Goal: Complete application form: Complete application form

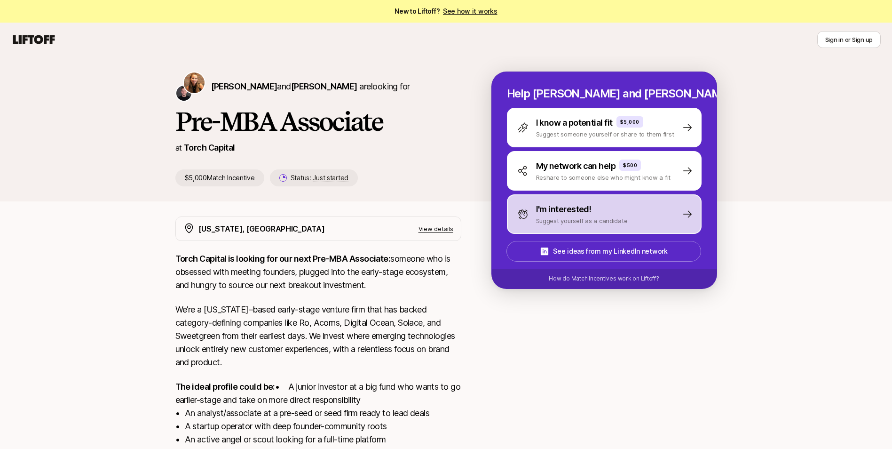
click at [589, 221] on p "Suggest yourself as a candidate" at bounding box center [582, 220] width 92 height 9
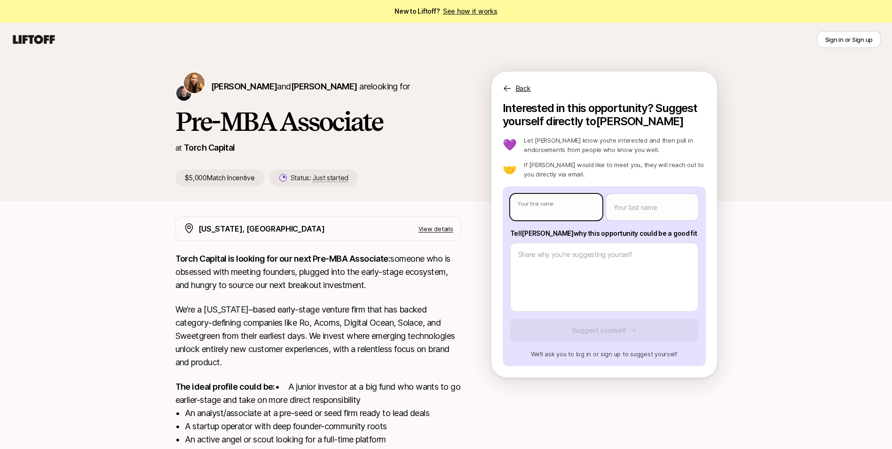
type textarea "x"
click at [562, 195] on body "New to Liftoff? See how it works Sign in or Sign up Sign in or Sign up [PERSON_…" at bounding box center [446, 224] width 892 height 449
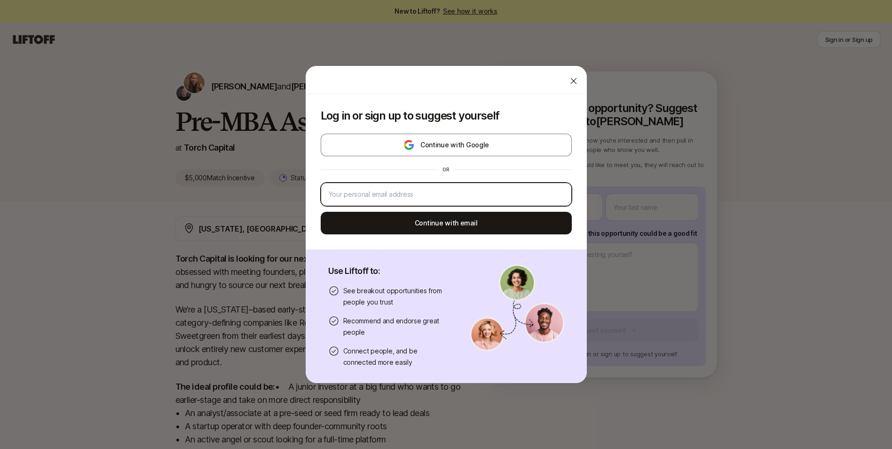
type input "[EMAIL_ADDRESS][DOMAIN_NAME]"
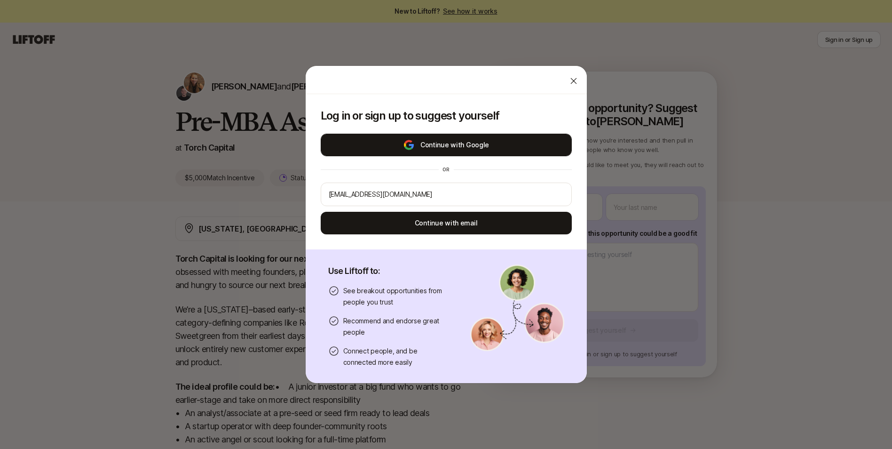
click at [451, 150] on button "Continue with Google" at bounding box center [446, 145] width 251 height 23
click at [511, 141] on button "Continue with Google" at bounding box center [446, 145] width 251 height 23
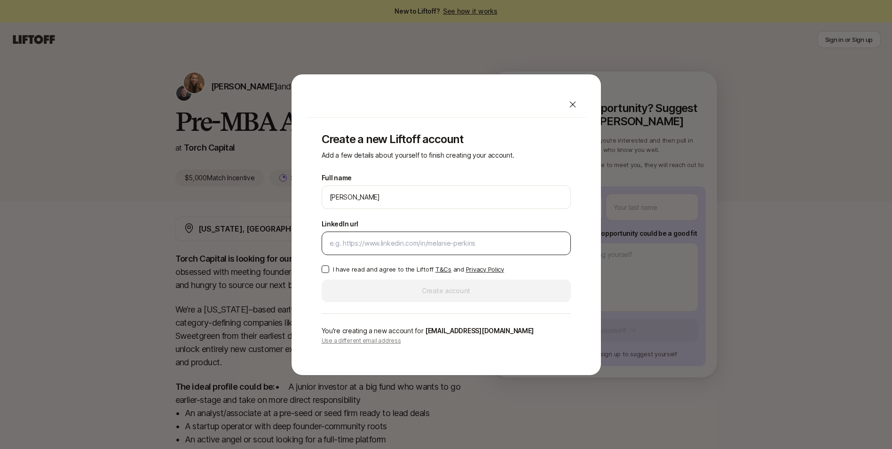
click at [437, 238] on input "LinkedIn url" at bounding box center [446, 242] width 233 height 11
paste input "[URL][DOMAIN_NAME][PERSON_NAME]"
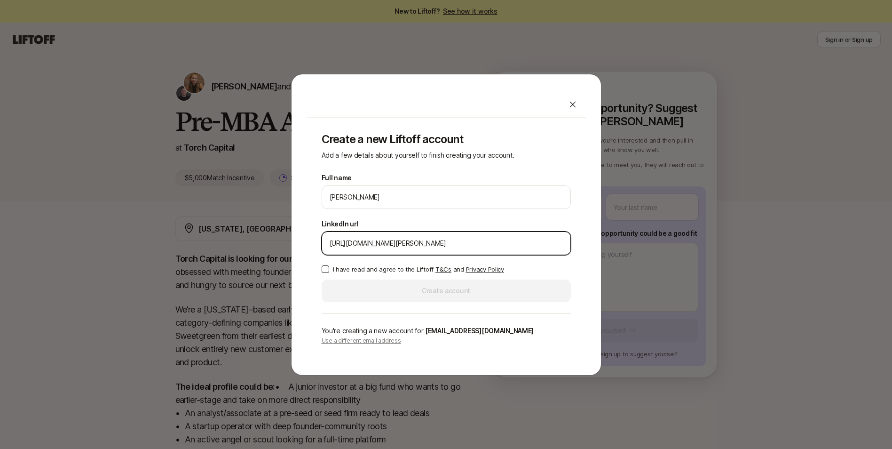
type input "[URL][DOMAIN_NAME][PERSON_NAME]"
click at [371, 272] on p "I have read and agree to the Liftoff T&Cs and Privacy Policy" at bounding box center [418, 268] width 171 height 9
click at [329, 272] on button "I have read and agree to the Liftoff T&Cs and Privacy Policy" at bounding box center [326, 269] width 8 height 8
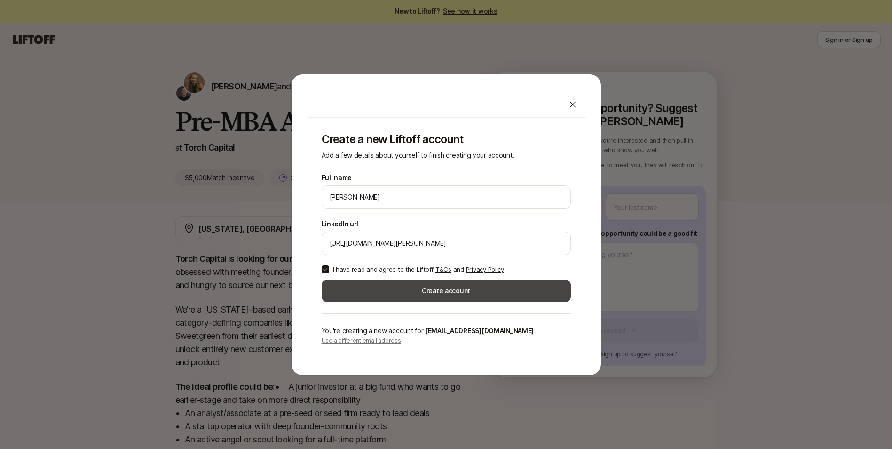
click at [348, 284] on button "Create account" at bounding box center [446, 290] width 249 height 23
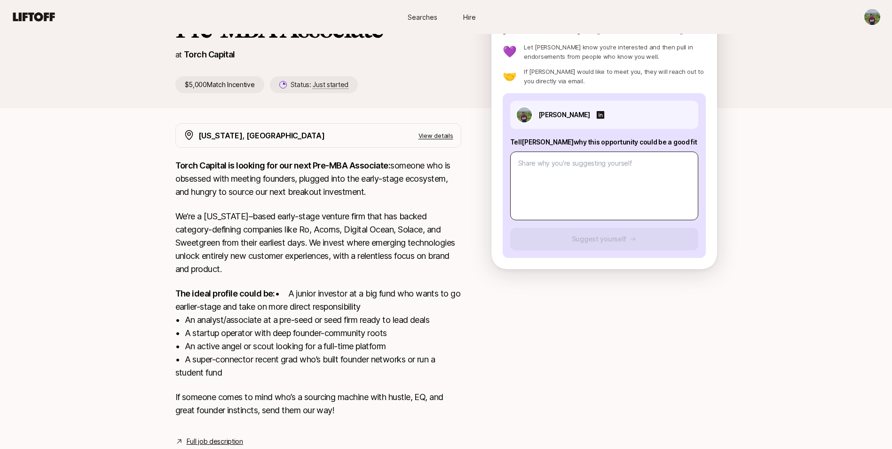
scroll to position [94, 0]
click at [549, 185] on textarea at bounding box center [604, 184] width 188 height 69
type textarea "x"
type textarea "I"
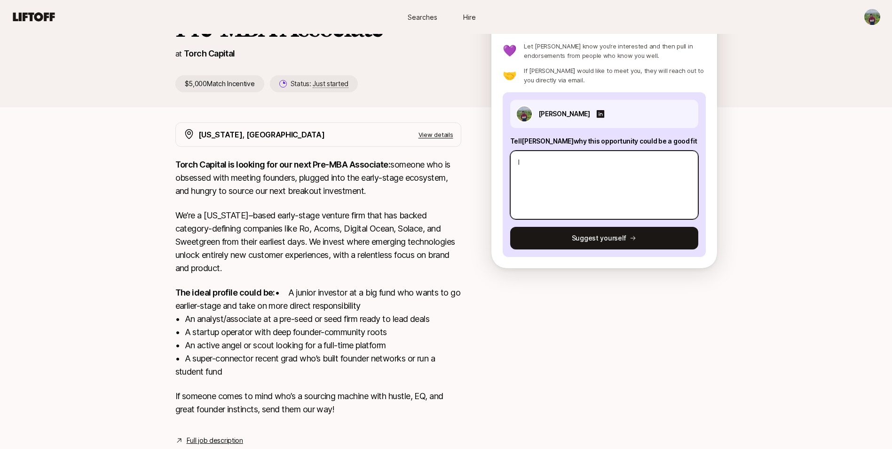
type textarea "x"
type textarea "I"
type textarea "x"
type textarea "I a"
type textarea "x"
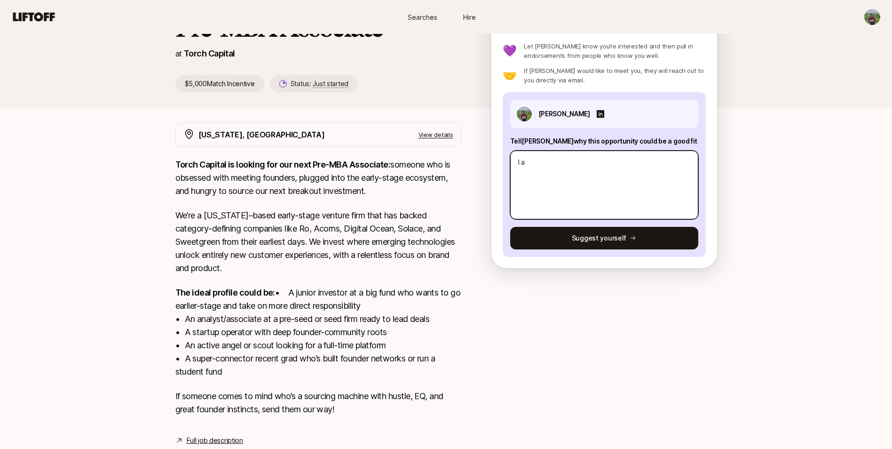
type textarea "I am"
type textarea "x"
type textarea "I am"
type textarea "x"
type textarea "I am a"
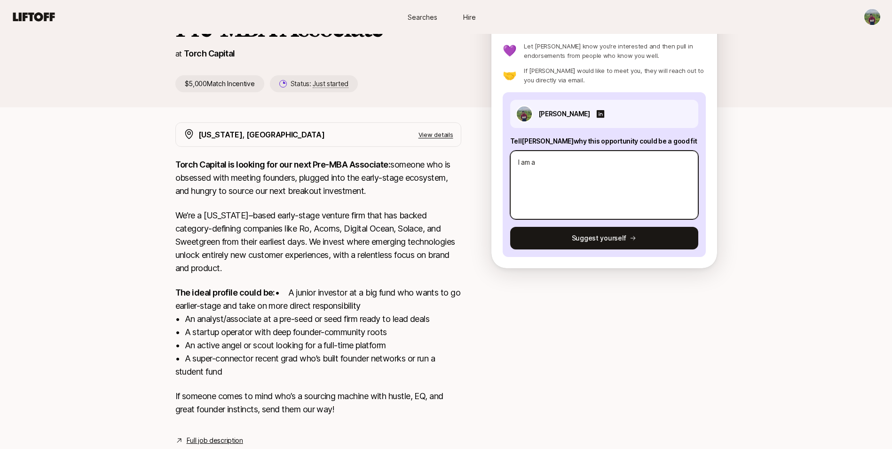
type textarea "x"
type textarea "I am a"
type textarea "x"
type textarea "I am a r"
type textarea "x"
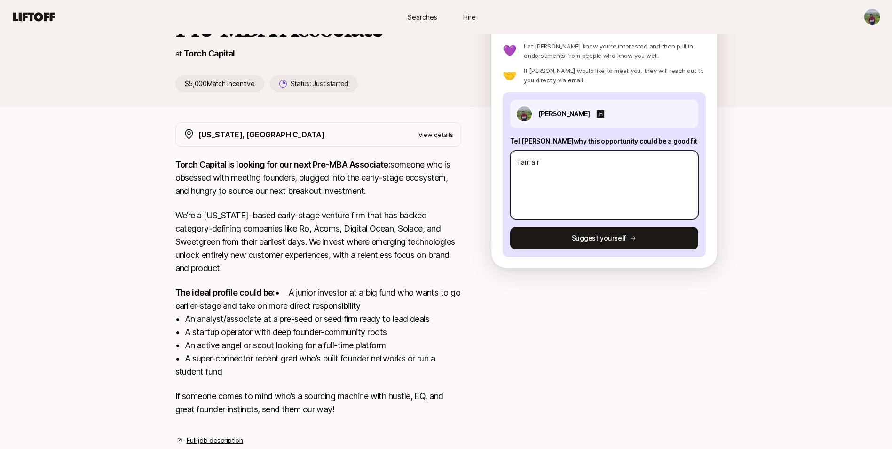
type textarea "I am a re"
type textarea "x"
type textarea "I am a rec"
type textarea "x"
type textarea "I am a rece"
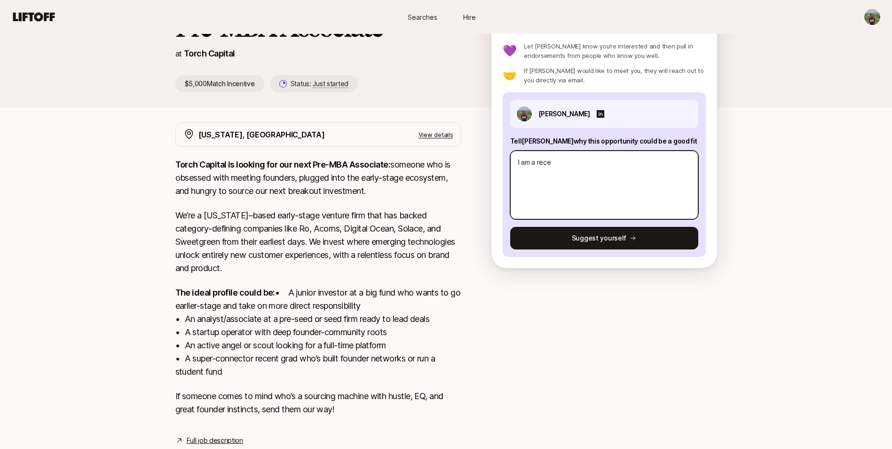
type textarea "x"
type textarea "I am a recen"
type textarea "x"
type textarea "I am a recent"
type textarea "x"
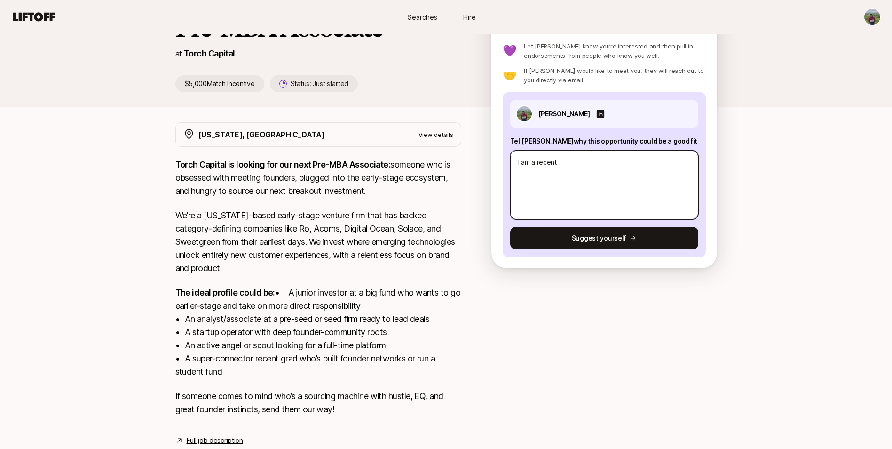
type textarea "I am a recent"
type textarea "x"
type textarea "I am a recent g"
type textarea "x"
type textarea "I am a recent gr"
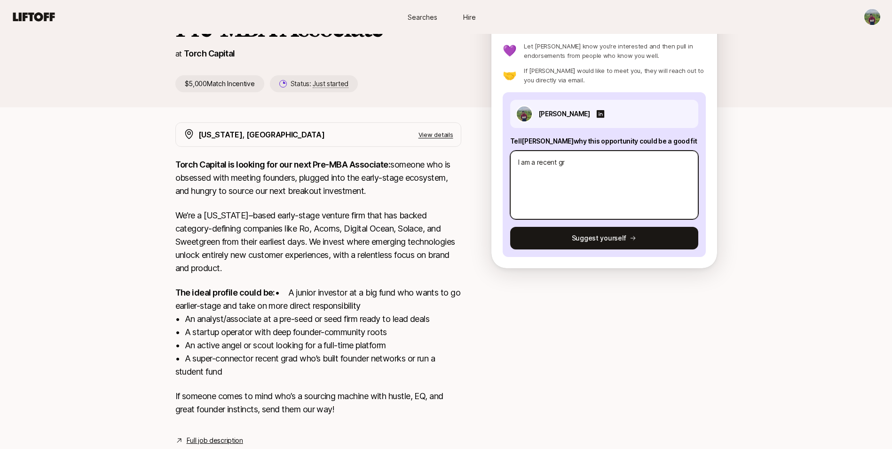
type textarea "x"
type textarea "I am a recent gra"
type textarea "x"
type textarea "I am a recent grad"
type textarea "x"
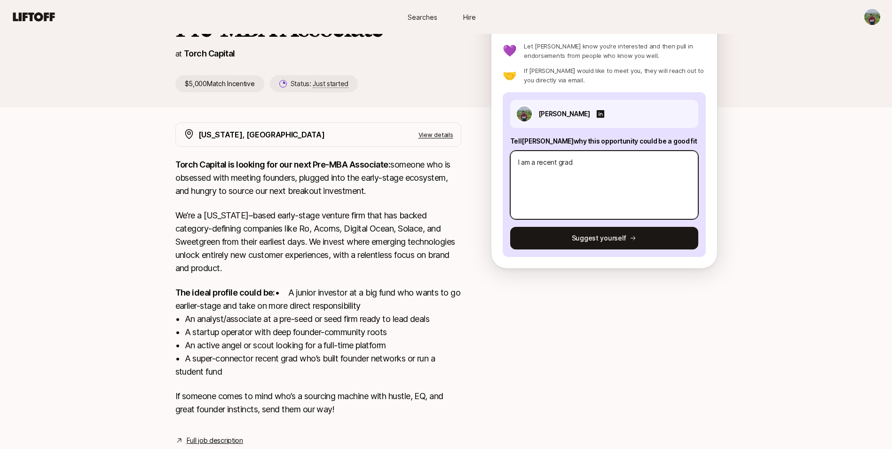
type textarea "I am a recent grad"
type textarea "x"
type textarea "I am a recent grad w"
type textarea "x"
type textarea "I am a recent grad wh"
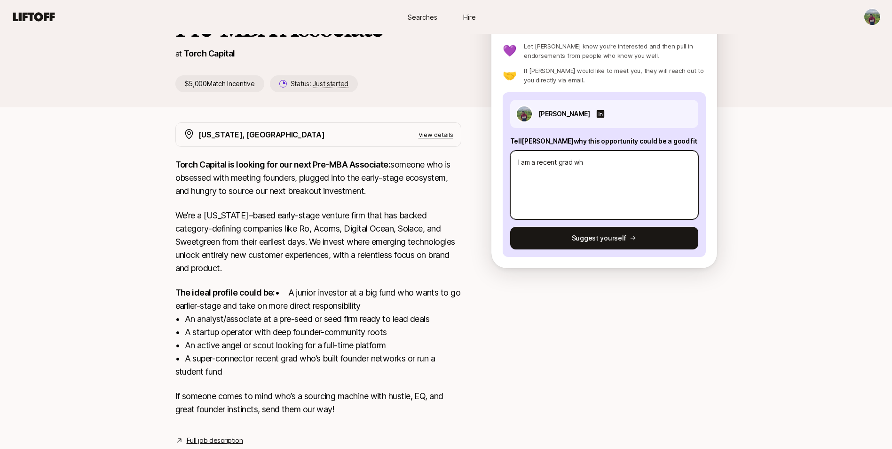
type textarea "x"
type textarea "I am a recent grad who"
type textarea "x"
type textarea "I am a recent grad who"
type textarea "x"
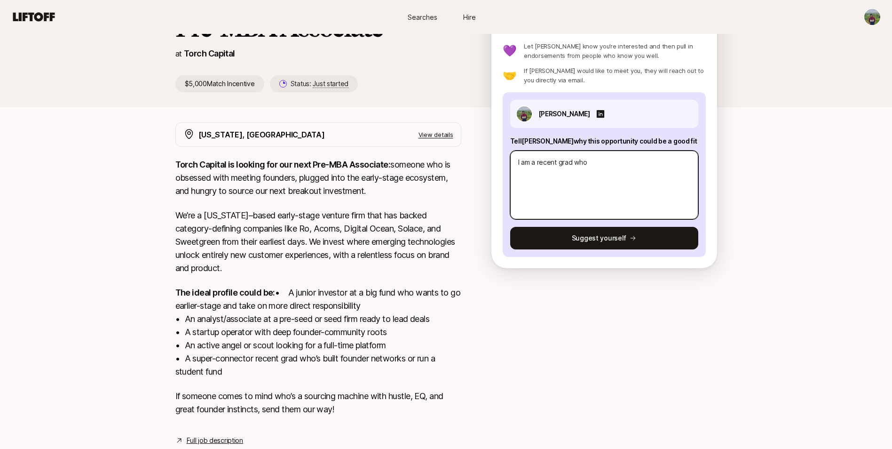
type textarea "I am a recent grad who h"
type textarea "x"
type textarea "I am a recent grad who he"
type textarea "x"
type textarea "I am a recent grad who hel"
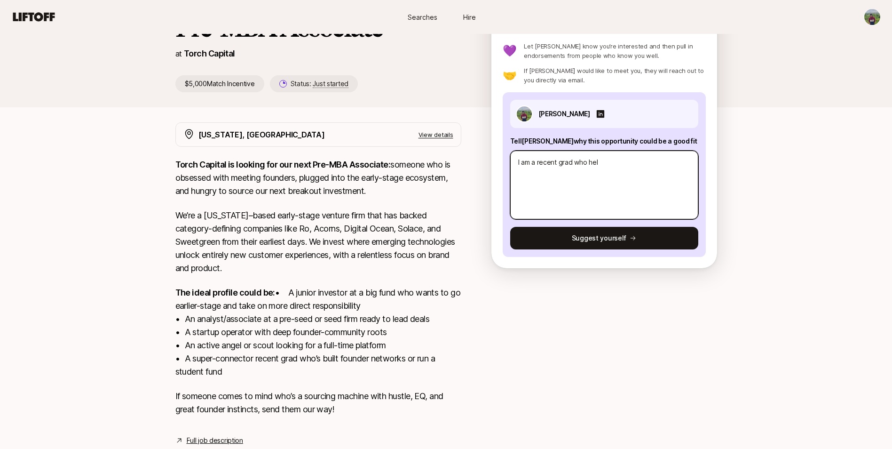
type textarea "x"
type textarea "I am a recent grad who help"
type textarea "x"
type textarea "I am a recent grad who helpe"
type textarea "x"
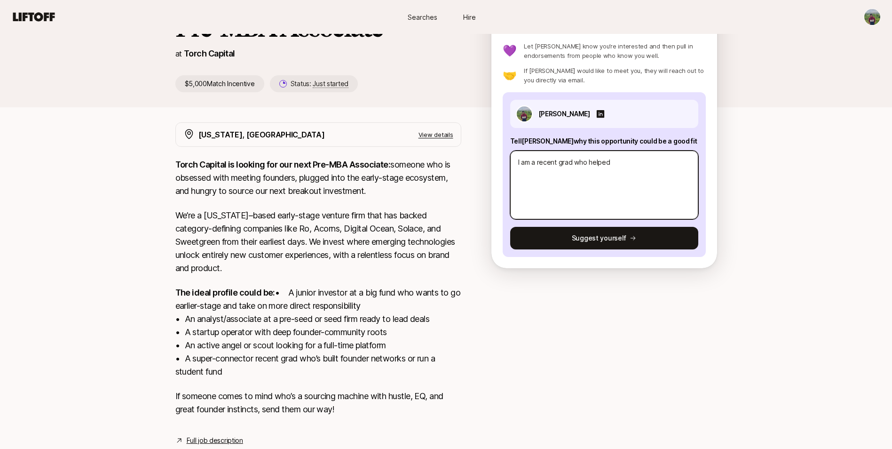
type textarea "I am a recent grad who helped"
type textarea "x"
type textarea "I am a recent grad who helped b"
type textarea "x"
type textarea "I am a recent grad who helped bu"
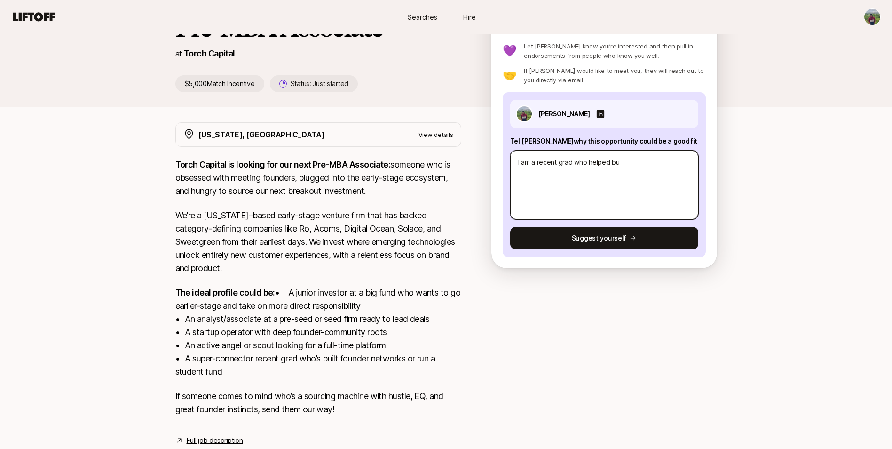
type textarea "x"
type textarea "I am a recent grad who helped [PERSON_NAME]"
type textarea "x"
type textarea "I am a recent grad who helped buil"
type textarea "x"
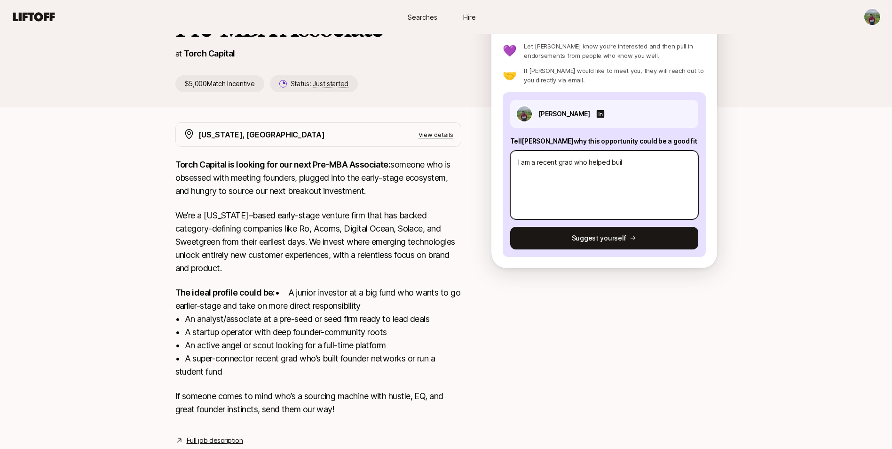
type textarea "I am a recent grad who helped build"
type textarea "x"
type textarea "I am a recent grad who helped build"
type textarea "x"
type textarea "I am a recent grad who helped build P"
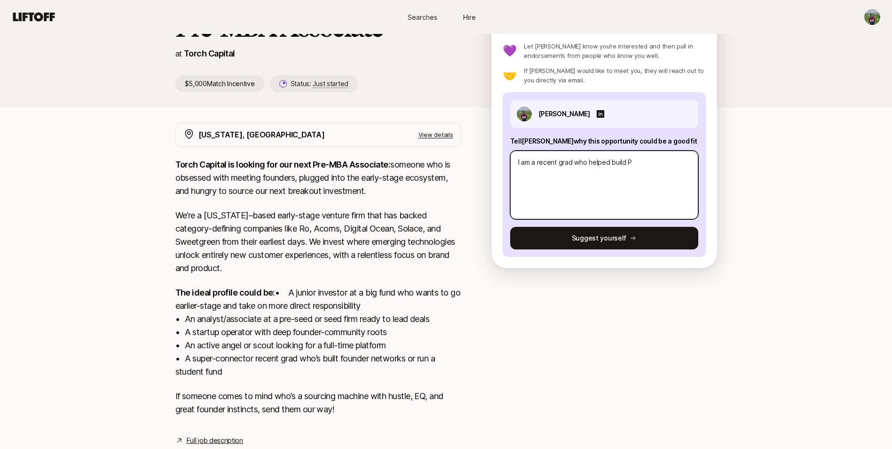
type textarea "x"
type textarea "I am a recent grad who helped build Pe"
type textarea "x"
type textarea "I am a recent grad who helped build Pen"
type textarea "x"
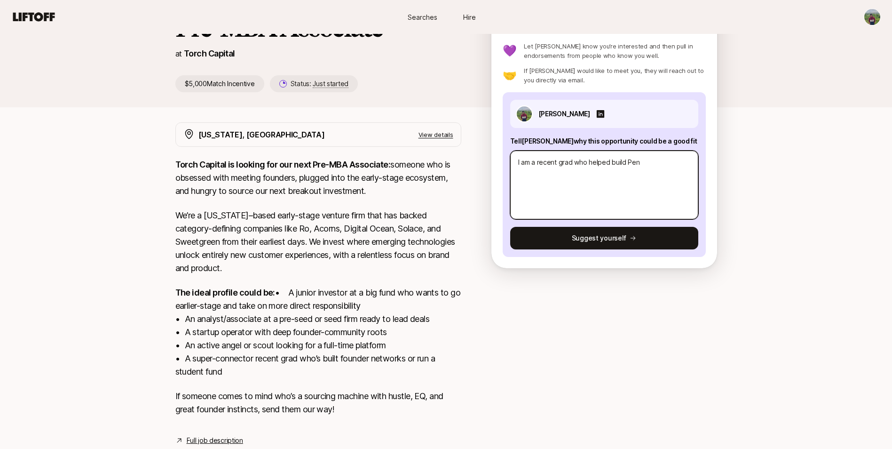
type textarea "I am a recent grad who helped build Penn"
type textarea "x"
type textarea "I am a recent grad who helped build Penn"
type textarea "x"
type textarea "I am a recent grad who helped build Penn S"
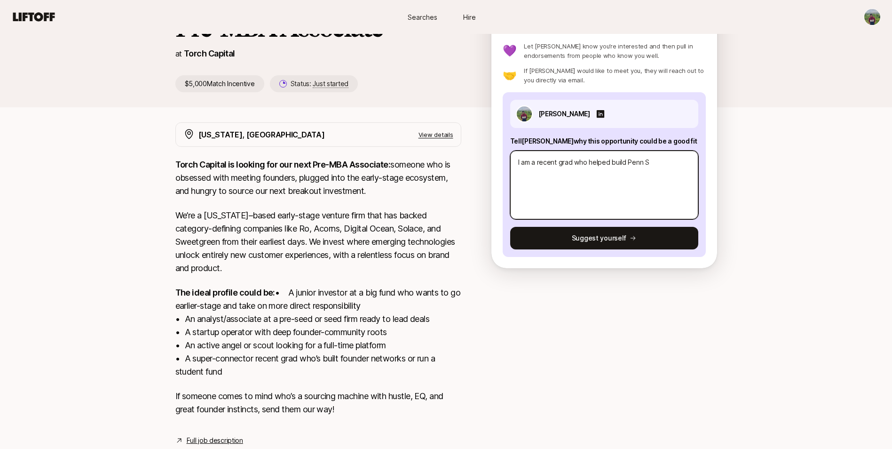
type textarea "x"
type textarea "I am a recent grad who helped build Penn St"
click at [648, 174] on textarea "I am a recent grad who helped build Penn St" at bounding box center [604, 184] width 188 height 69
click at [653, 165] on textarea "I am a recent grad who helped build Penn St" at bounding box center [604, 184] width 188 height 69
type textarea "x"
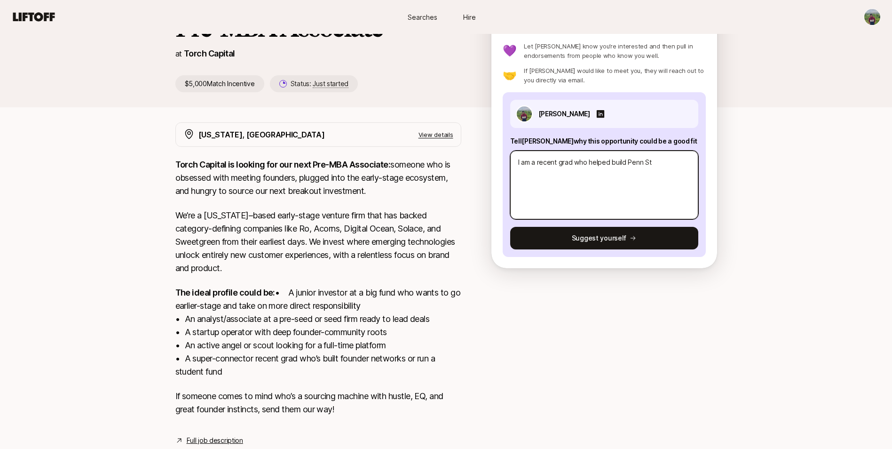
type textarea "I am a recent grad who helped build Penn Sta"
type textarea "x"
type textarea "I am a recent grad who helped build Penn Stat"
type textarea "x"
type textarea "I am a recent grad who helped build Penn State"
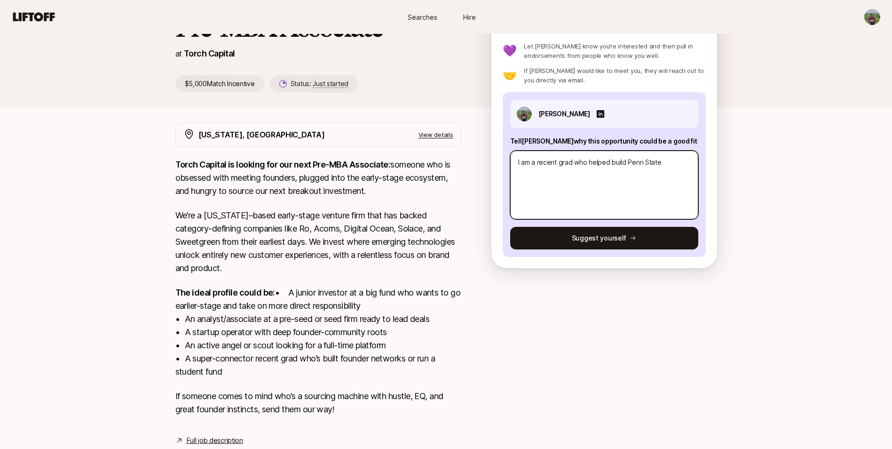
type textarea "x"
type textarea "I am a recent grad who helped build [GEOGRAPHIC_DATA]"
type textarea "x"
type textarea "I am a recent grad who helped build [GEOGRAPHIC_DATA]"
type textarea "x"
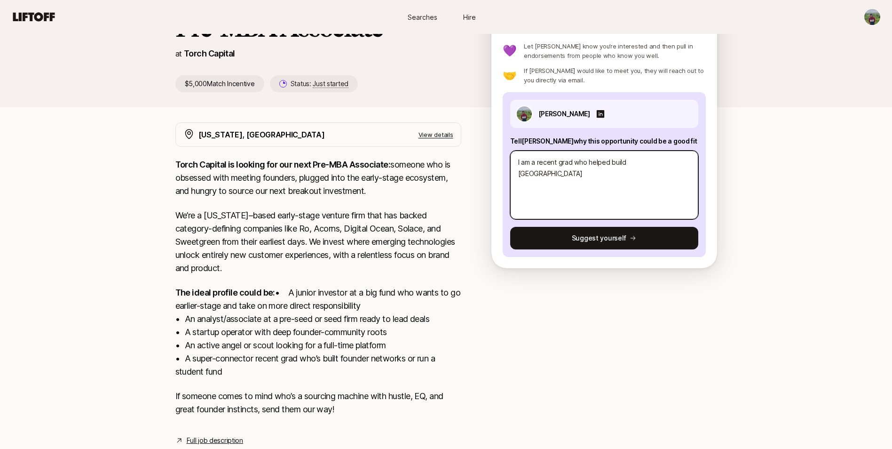
type textarea "I am a recent grad who helped build Penn States Z"
type textarea "x"
type textarea "I am a recent grad who helped build [GEOGRAPHIC_DATA]"
type textarea "x"
type textarea "I am a recent grad who helped build [GEOGRAPHIC_DATA] E"
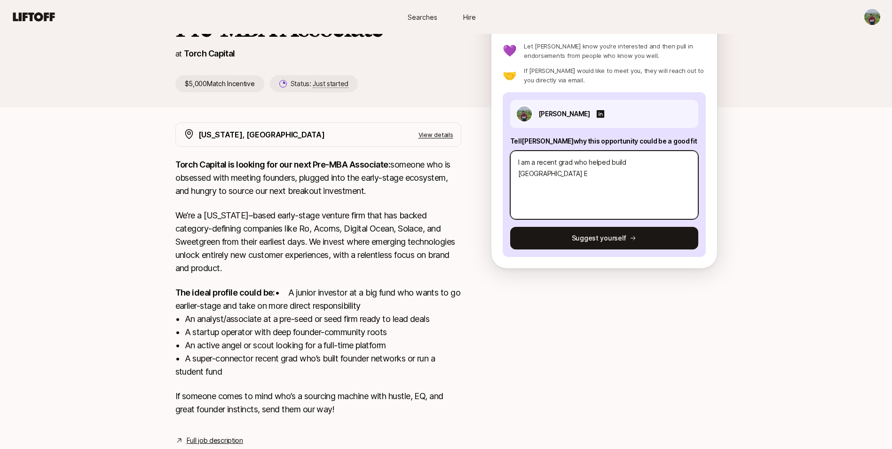
type textarea "x"
type textarea "I am a recent grad who helped build Penn States En"
type textarea "x"
type textarea "I am a recent grad who helped build Penn States Ent"
type textarea "x"
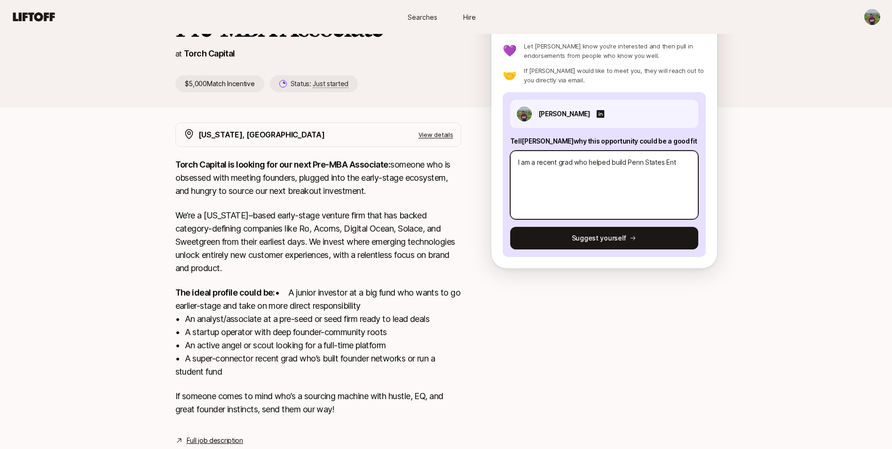
type textarea "I am a recent grad who helped build Penn States Entr"
type textarea "x"
type textarea "I am a recent grad who helped build Penn States Entrep"
type textarea "x"
type textarea "I am a recent grad who helped build Penn States Entrep["
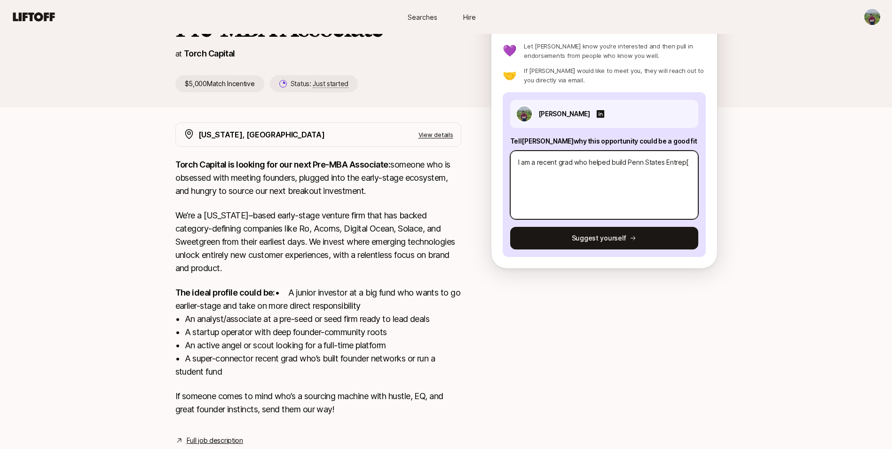
type textarea "x"
type textarea "I am a recent grad who helped build Penn States Entrep"
type textarea "x"
type textarea "I am a recent grad who helped build Penn States Entrepr"
type textarea "x"
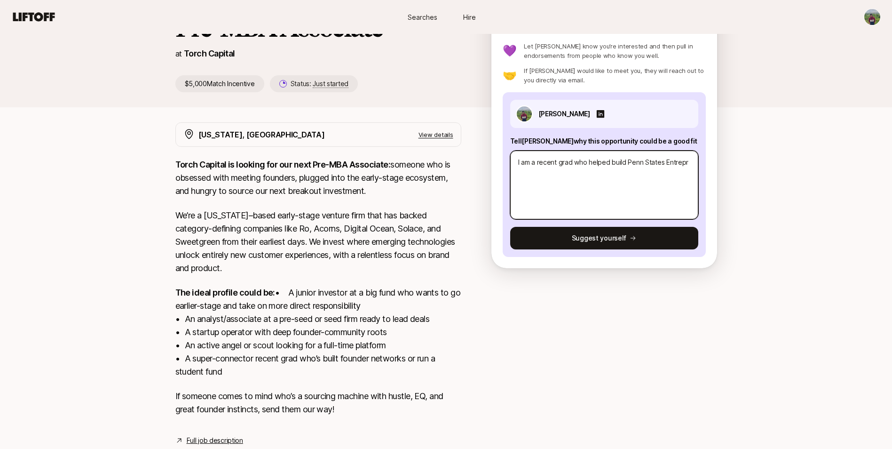
type textarea "I am a recent grad who helped build Penn States Entrepre"
type textarea "x"
type textarea "I am a recent grad who helped build Penn States Entrepren"
type textarea "x"
type textarea "I am a recent grad who helped build Penn States Entreprene"
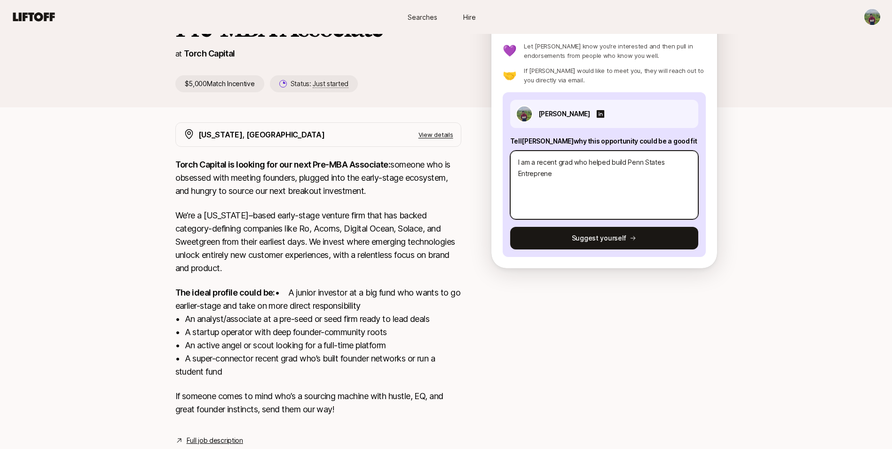
type textarea "x"
type textarea "I am a recent grad who helped build Penn States Entrepreney"
type textarea "x"
type textarea "I am a recent grad who helped build Penn States Entreprene"
type textarea "x"
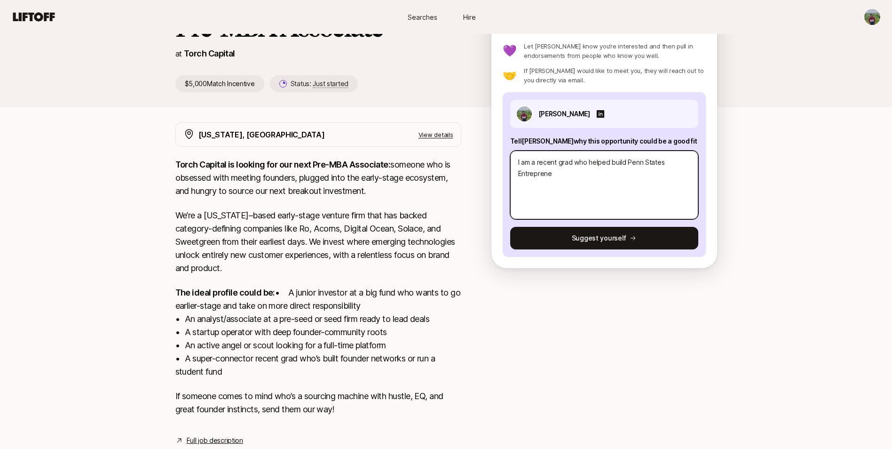
type textarea "I am a recent grad who helped build Penn States Entrepreneu"
type textarea "x"
type textarea "I am a recent grad who helped build Penn States Entrepreneur"
type textarea "x"
type textarea "I am a recent grad who helped build Penn States Entrepreneurs"
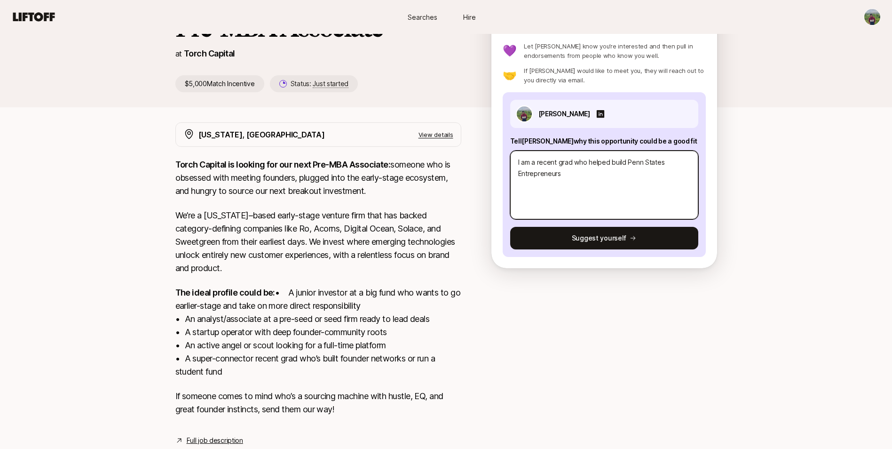
type textarea "x"
type textarea "I am a recent grad who helped build Penn States Entrepreneursh"
type textarea "x"
type textarea "I am a recent grad who helped build Penn States Entrepreneurshi"
type textarea "x"
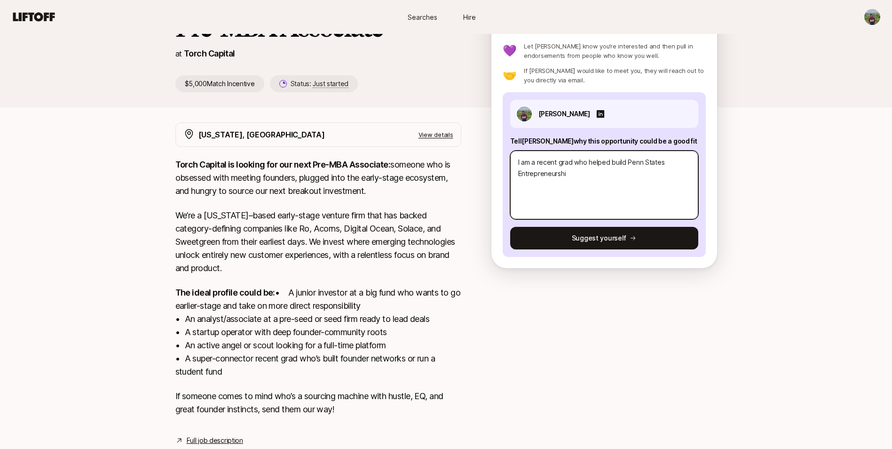
type textarea "I am a recent grad who helped build Penn States Entrepreneurship"
type textarea "x"
type textarea "I am a recent grad who helped build Penn States Entrepreneurship"
type textarea "x"
type textarea "I am a recent grad who helped build Penn States Entrepreneurship e"
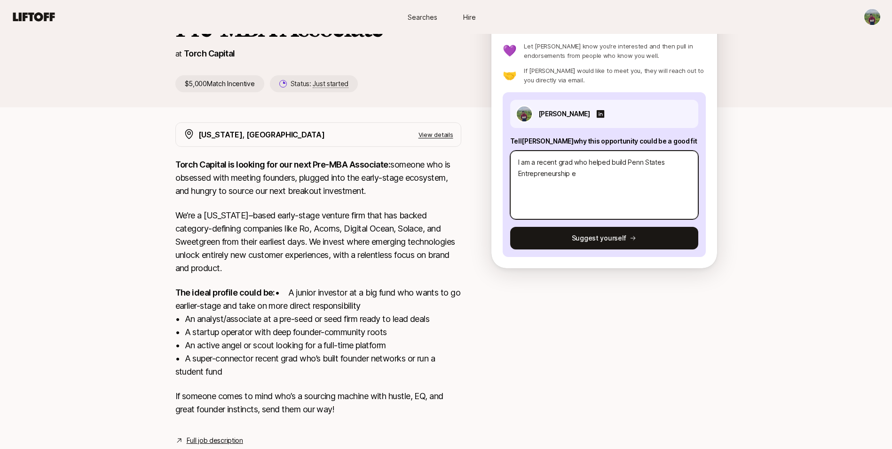
type textarea "x"
type textarea "I am a recent grad who helped build Penn States Entrepreneurship ec"
type textarea "x"
type textarea "I am a recent grad who helped build Penn States Entrepreneurship eco"
type textarea "x"
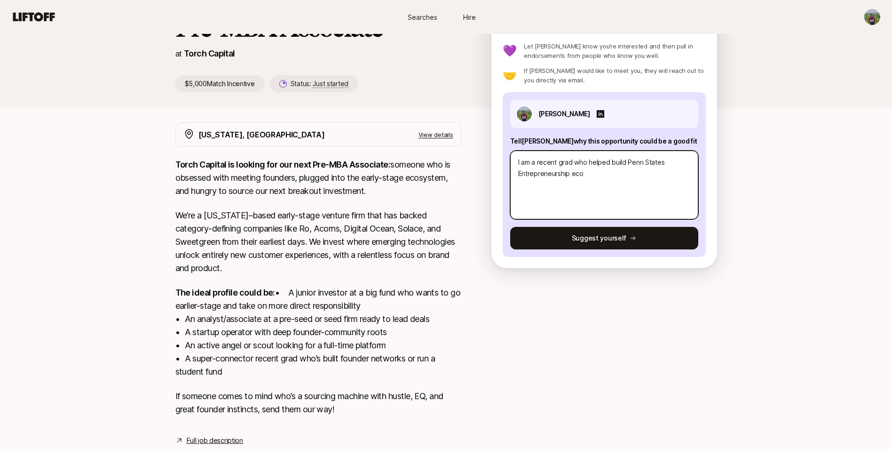
type textarea "I am a recent grad who helped build Penn States Entrepreneurship ecos"
type textarea "x"
type textarea "I am a recent grad who helped build Penn States Entrepreneurship ecosy"
type textarea "x"
type textarea "I am a recent grad who helped build Penn States Entrepreneurship ecosys"
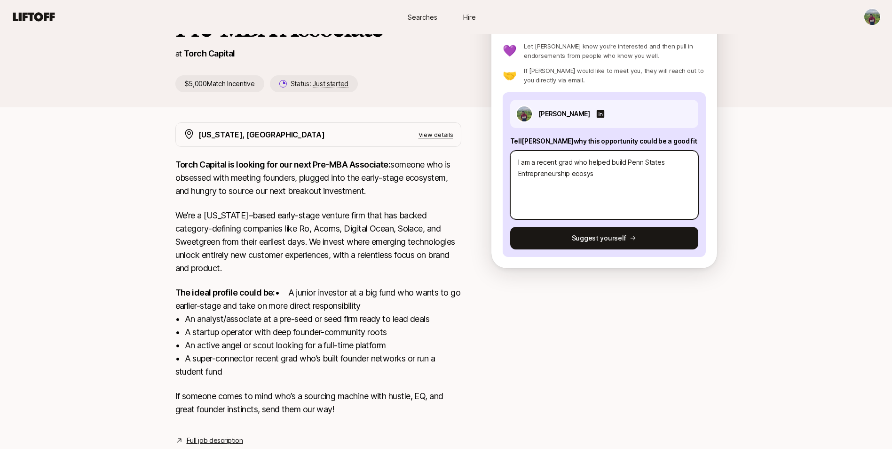
type textarea "x"
type textarea "I am a recent grad who helped build Penn States Entrepreneurship ecosyse"
type textarea "x"
type textarea "I am a recent grad who helped build Penn States Entrepreneurship ecosyset"
type textarea "x"
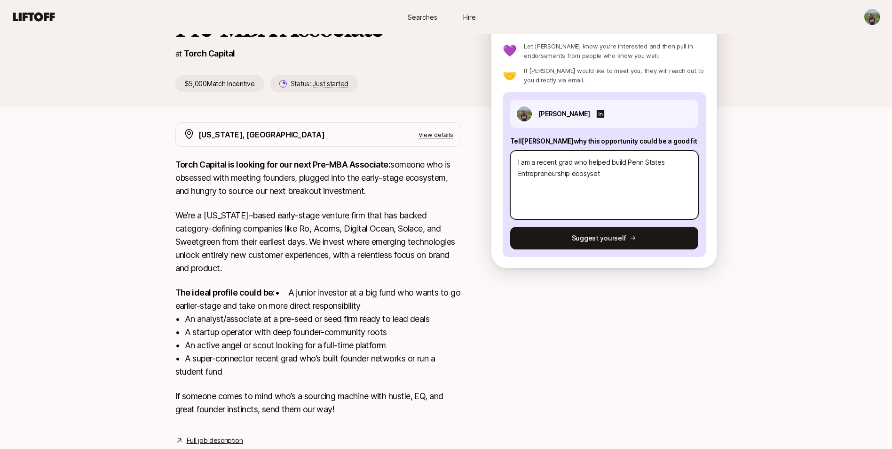
type textarea "I am a recent grad who helped build Penn States Entrepreneurship ecosyse"
type textarea "x"
type textarea "I am a recent grad who helped build Penn States Entrepreneurship ecosys"
type textarea "x"
type textarea "I am a recent grad who helped build Penn States Entrepreneurship ecosyst"
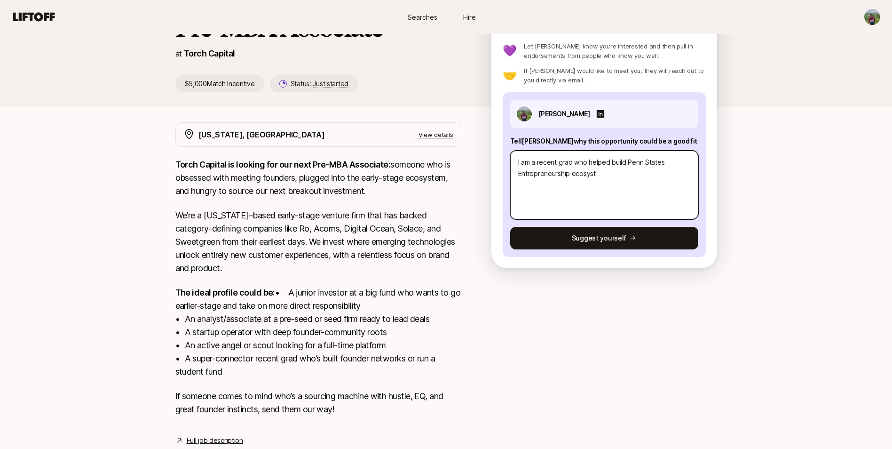
type textarea "x"
type textarea "I am a recent grad who helped build Penn States Entrepreneurship ecosyste"
type textarea "x"
type textarea "I am a recent grad who helped build Penn States Entrepreneurship ecosystem"
type textarea "x"
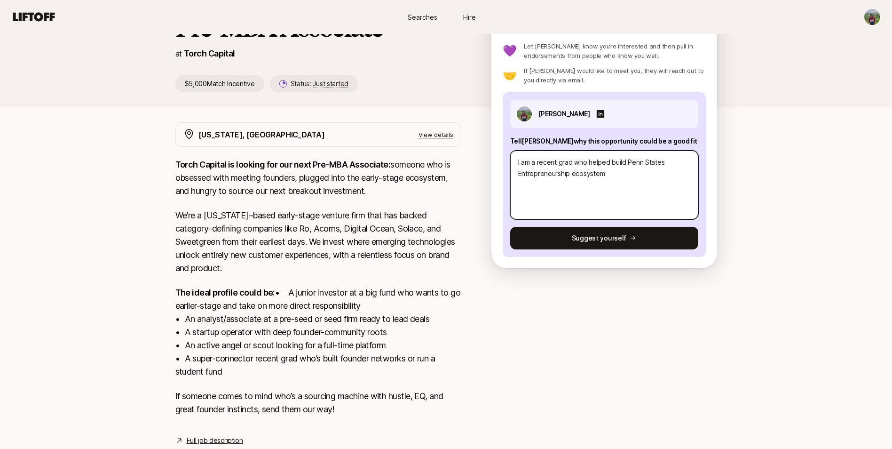
type textarea "I am a recent grad who helped build Penn States Entrepreneurship ecosystemn"
type textarea "x"
type textarea "I am a recent grad who helped build Penn States Entrepreneurship ecosystem"
type textarea "x"
type textarea "I am a recent grad who helped build Penn States Entrepreneurship ecosystem."
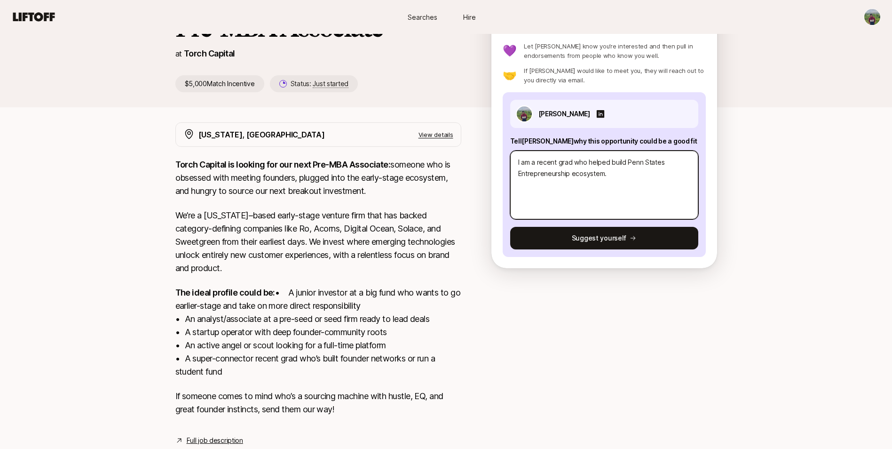
type textarea "x"
type textarea "I am a recent grad who helped build Penn States Entrepreneurship ecosystem."
type textarea "x"
type textarea "I am a recent grad who helped build Penn States Entrepreneurship ecosystem. I"
type textarea "x"
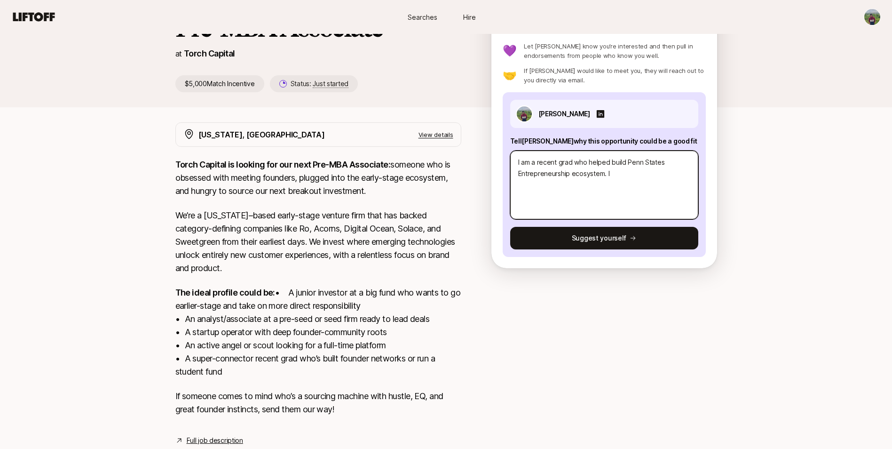
type textarea "I am a recent grad who helped build Penn States Entrepreneurship ecosystem. I"
type textarea "x"
type textarea "I am a recent grad who helped build Penn States Entrepreneurship ecosystem. I a"
type textarea "x"
type textarea "I am a recent grad who helped build Penn States Entrepreneurship ecosystem. I am"
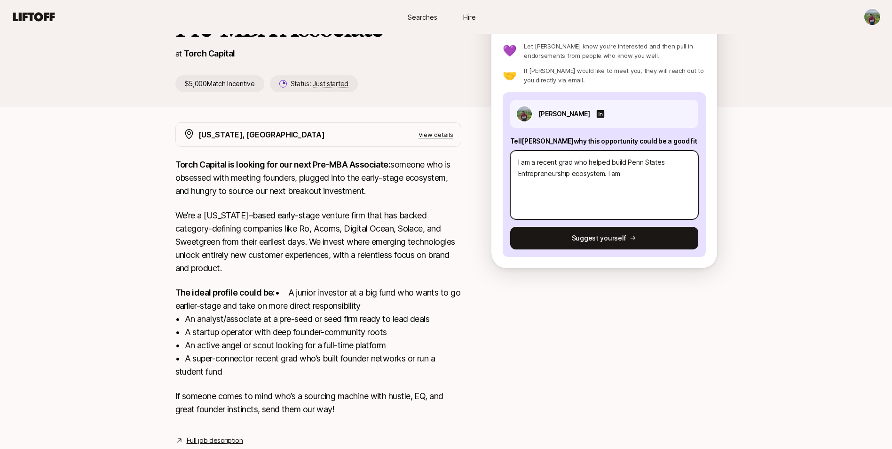
type textarea "x"
type textarea "I am a recent grad who helped build Penn States Entrepreneurship ecosystem. I am"
type textarea "x"
type textarea "I am a recent grad who helped build Penn States Entrepreneurship ecosystem. I a…"
type textarea "x"
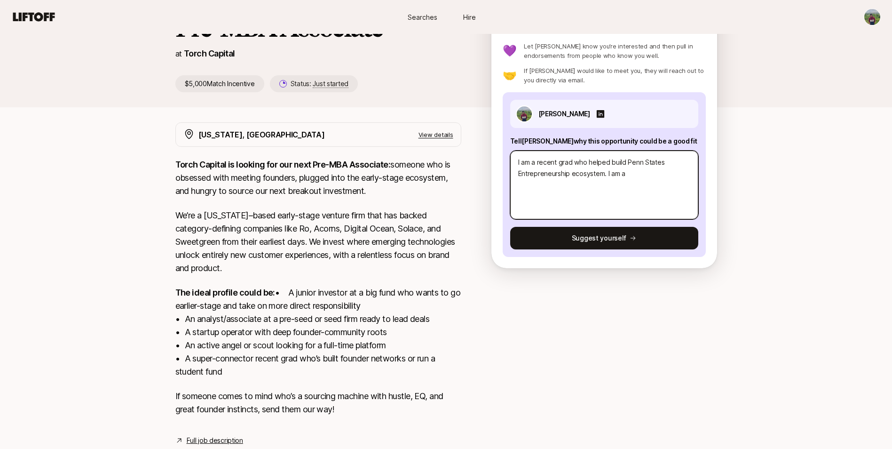
type textarea "I am a recent grad who helped build Penn States Entrepreneurship ecosystem. I a…"
type textarea "x"
type textarea "I am a recent grad who helped build Penn States Entrepreneurship ecosystem. I a…"
type textarea "x"
type textarea "I am a recent grad who helped build Penn States Entrepreneurship ecosystem. I a…"
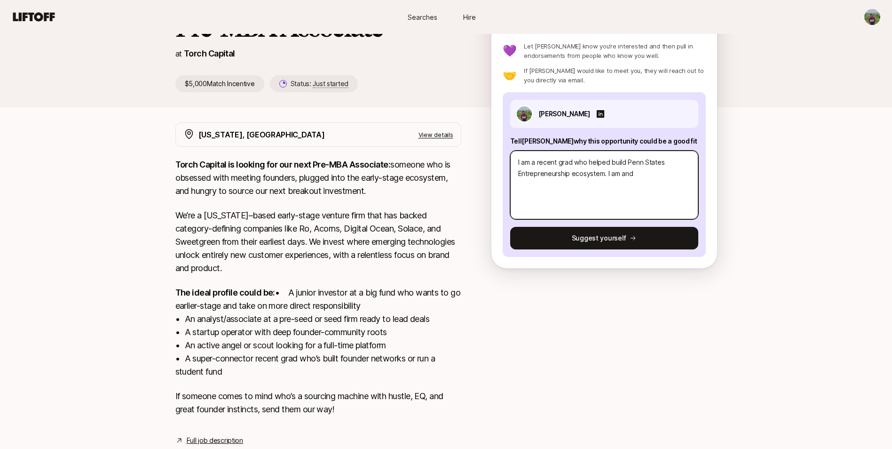
type textarea "x"
type textarea "I am a recent grad who helped build Penn States Entrepreneurship ecosystem. I a…"
type textarea "x"
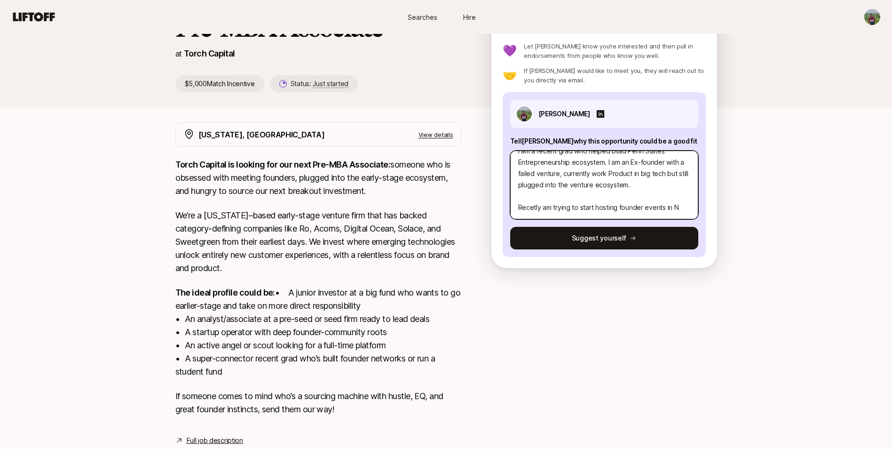
scroll to position [23, 0]
click at [545, 208] on textarea "I am a recent grad who helped build Penn States Entrepreneurship ecosystem. I a…" at bounding box center [604, 184] width 188 height 69
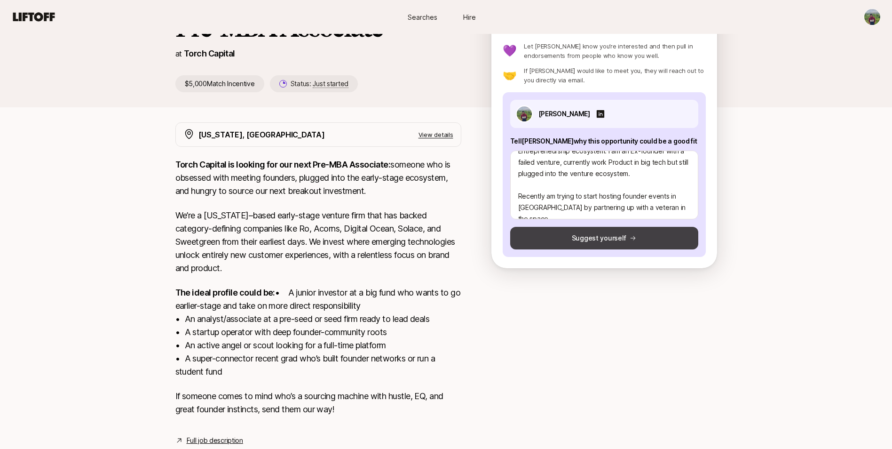
click at [612, 237] on button "Suggest yourself" at bounding box center [604, 238] width 188 height 23
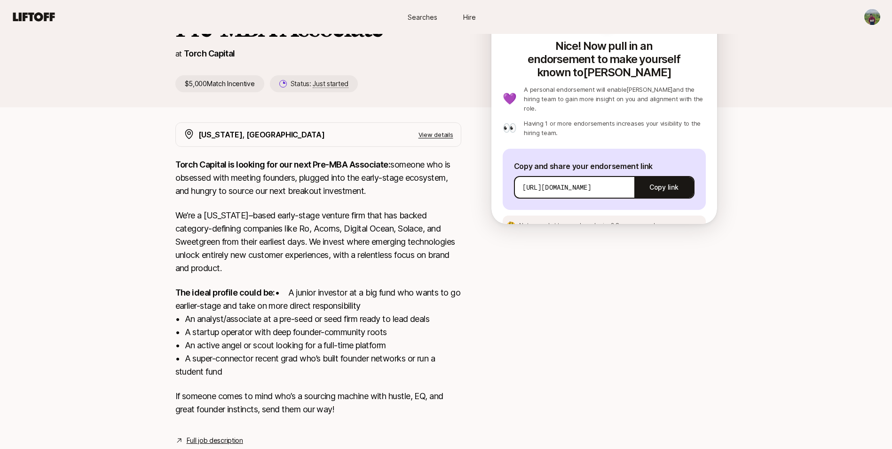
scroll to position [0, 0]
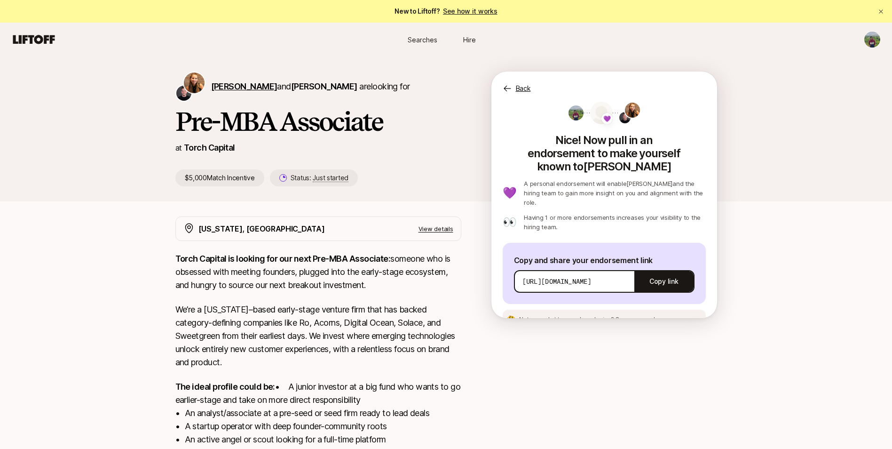
click at [223, 89] on span "[PERSON_NAME]" at bounding box center [244, 86] width 66 height 10
